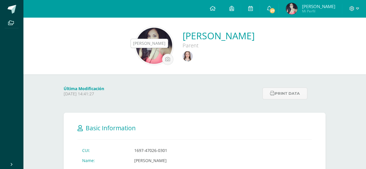
click at [183, 54] on img at bounding box center [188, 56] width 10 height 10
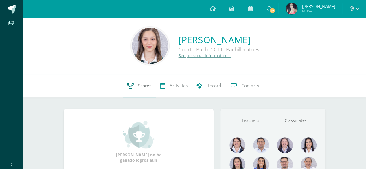
click at [144, 92] on link "Scores" at bounding box center [139, 85] width 33 height 23
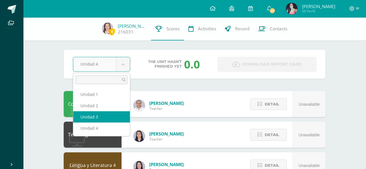
select select "Unidad 3"
drag, startPoint x: 112, startPoint y: 113, endPoint x: 126, endPoint y: 167, distance: 55.6
click at [112, 113] on div "Comunicación y Lenguaje L3 Inglés 4" at bounding box center [93, 104] width 58 height 26
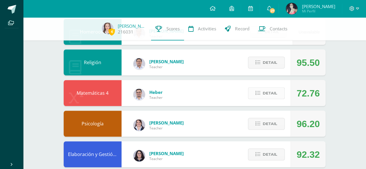
scroll to position [174, 0]
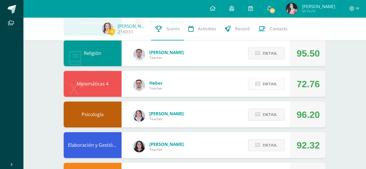
click at [266, 89] on span "Detail" at bounding box center [270, 84] width 14 height 11
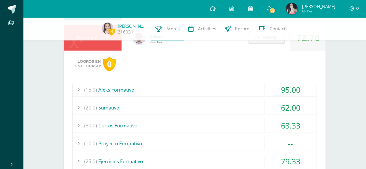
scroll to position [202, 0]
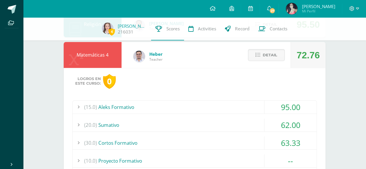
click at [263, 64] on div "Detail" at bounding box center [264, 55] width 51 height 26
click at [264, 58] on span "Detail" at bounding box center [270, 55] width 14 height 11
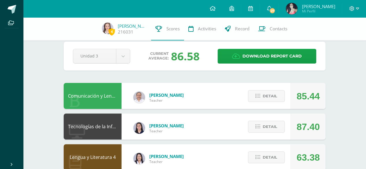
scroll to position [0, 0]
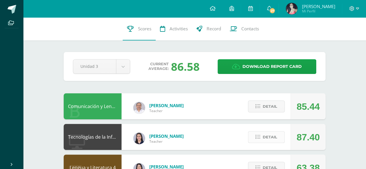
click at [272, 138] on span "Detail" at bounding box center [270, 137] width 14 height 11
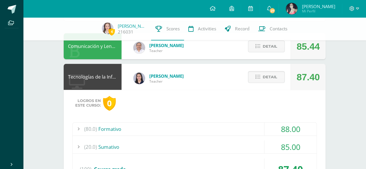
scroll to position [87, 0]
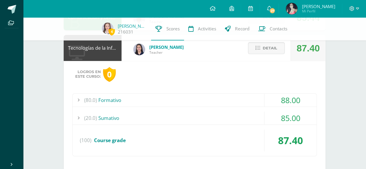
click at [263, 56] on div "Detail" at bounding box center [264, 48] width 51 height 26
click at [262, 52] on button "Detail" at bounding box center [266, 48] width 37 height 12
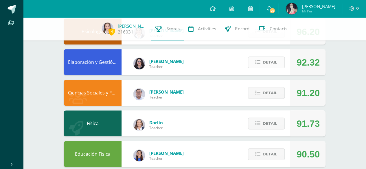
scroll to position [289, 0]
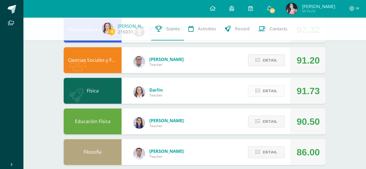
click at [275, 90] on span "Detail" at bounding box center [270, 91] width 14 height 11
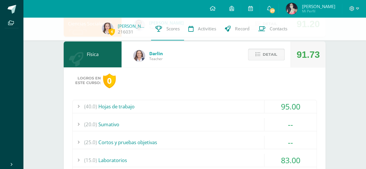
click at [275, 53] on span "Detail" at bounding box center [270, 54] width 14 height 11
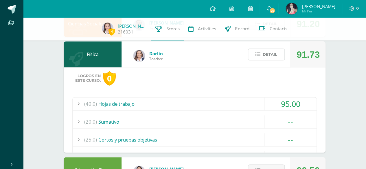
scroll to position [297, 0]
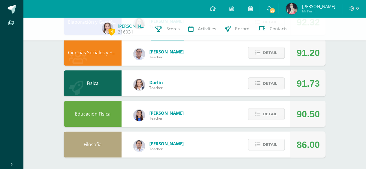
click at [276, 143] on span "Detail" at bounding box center [270, 144] width 14 height 11
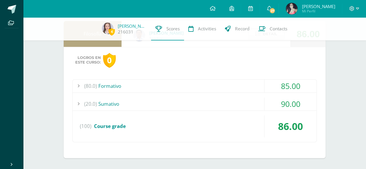
scroll to position [321, 0]
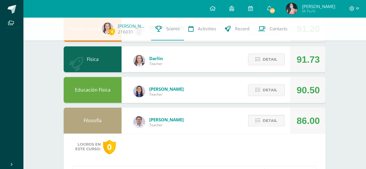
click at [275, 121] on span "Detail" at bounding box center [270, 120] width 14 height 11
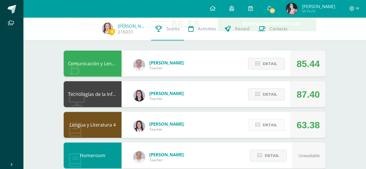
scroll to position [10, 0]
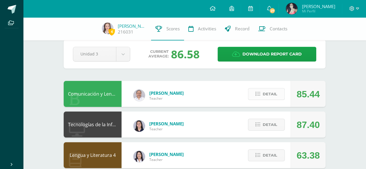
click at [277, 97] on span "Detail" at bounding box center [270, 94] width 14 height 11
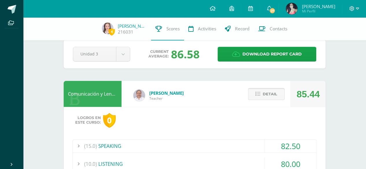
click at [276, 98] on span "Detail" at bounding box center [270, 94] width 14 height 11
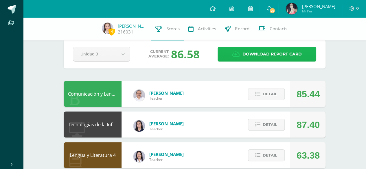
click at [261, 51] on span "Download report card" at bounding box center [271, 54] width 59 height 14
